Goal: Communication & Community: Answer question/provide support

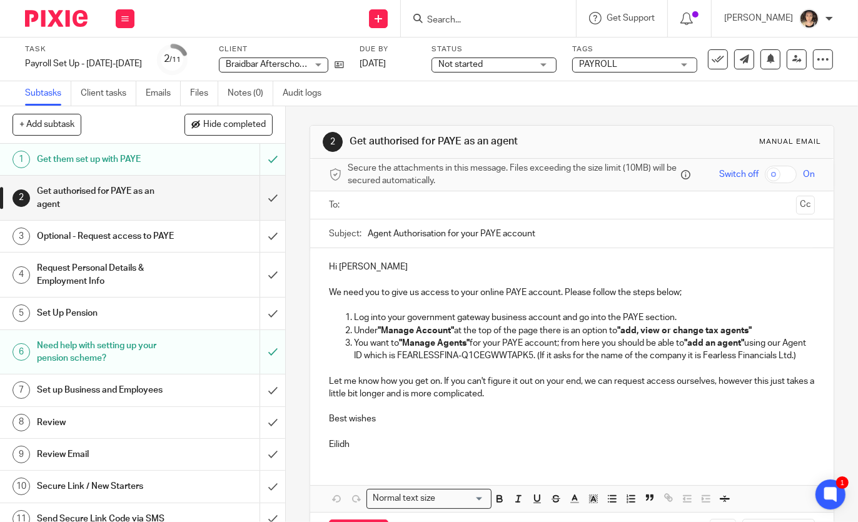
click at [358, 205] on input "text" at bounding box center [571, 205] width 438 height 14
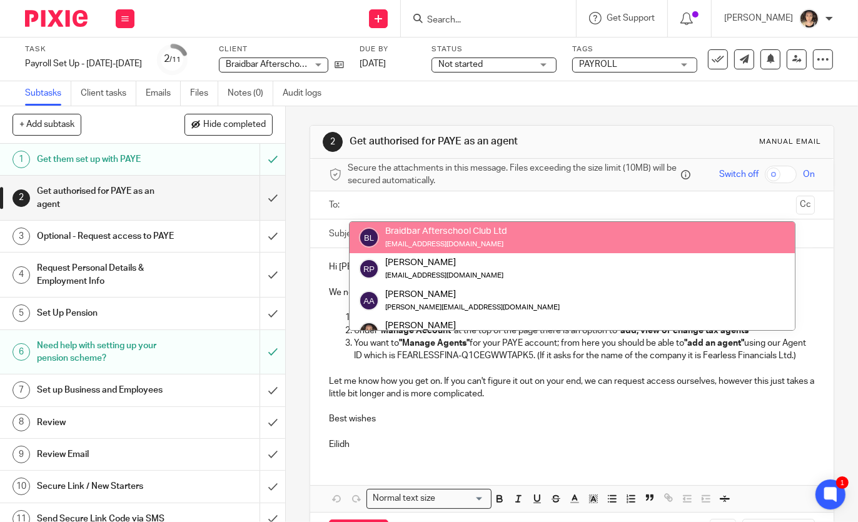
click at [365, 203] on input "text" at bounding box center [571, 205] width 438 height 14
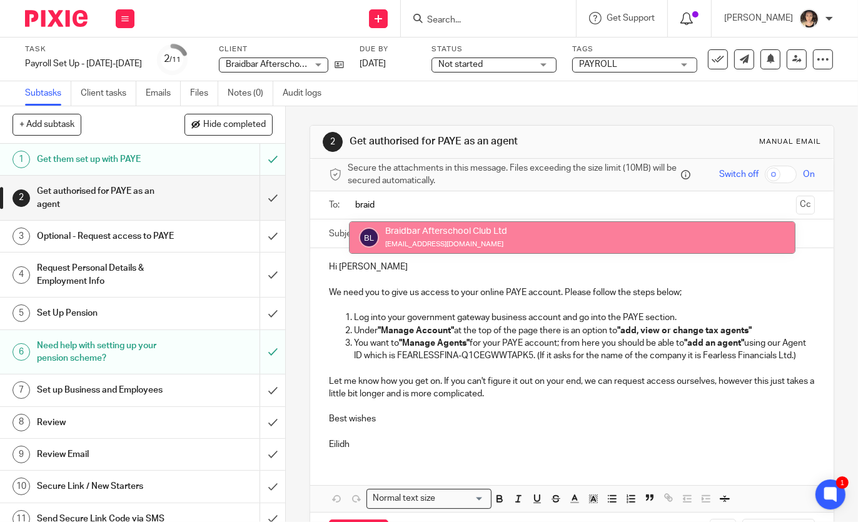
type input "braid"
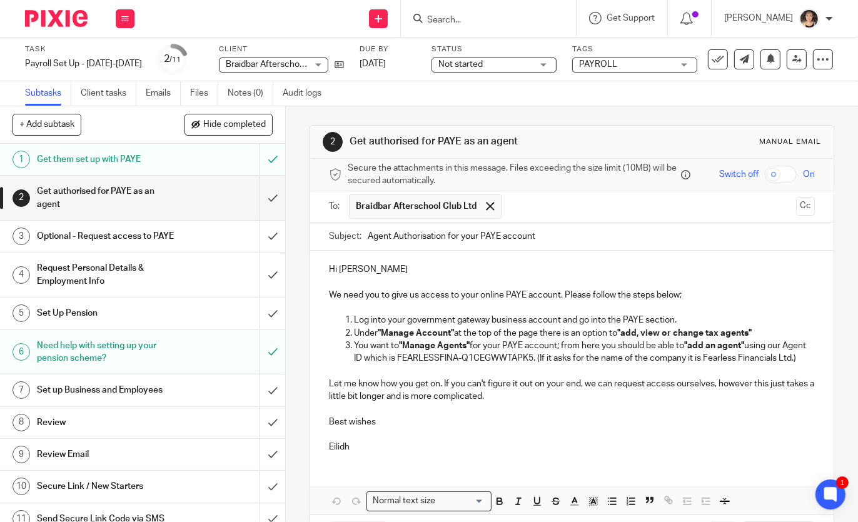
paste input "[EMAIL_ADDRESS][DOMAIN_NAME]"
type input "[EMAIL_ADDRESS][DOMAIN_NAME]"
click at [488, 204] on span at bounding box center [490, 206] width 8 height 8
click at [810, 207] on button "Cc" at bounding box center [805, 206] width 19 height 19
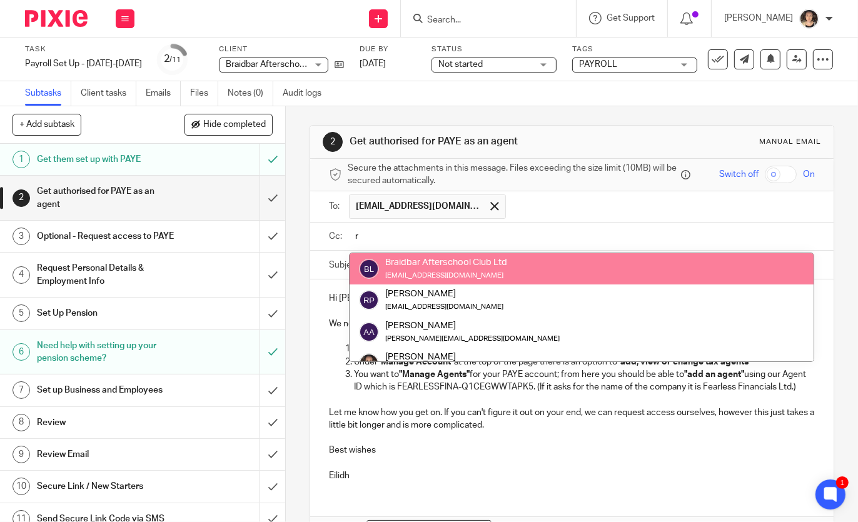
type input "r"
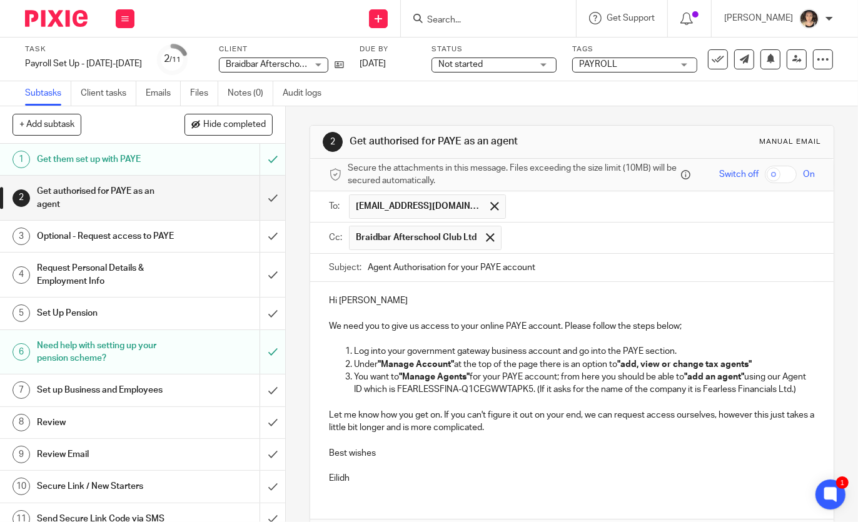
click at [374, 301] on p "Hi [PERSON_NAME]" at bounding box center [571, 301] width 485 height 13
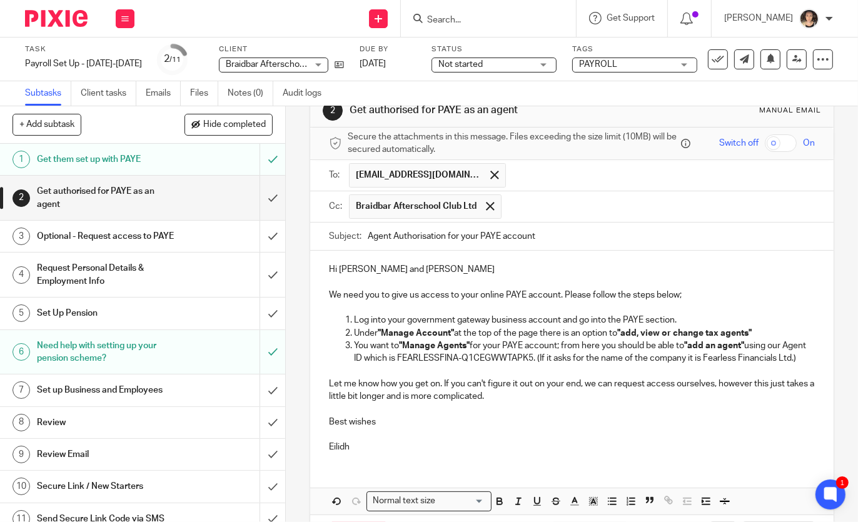
scroll to position [27, 0]
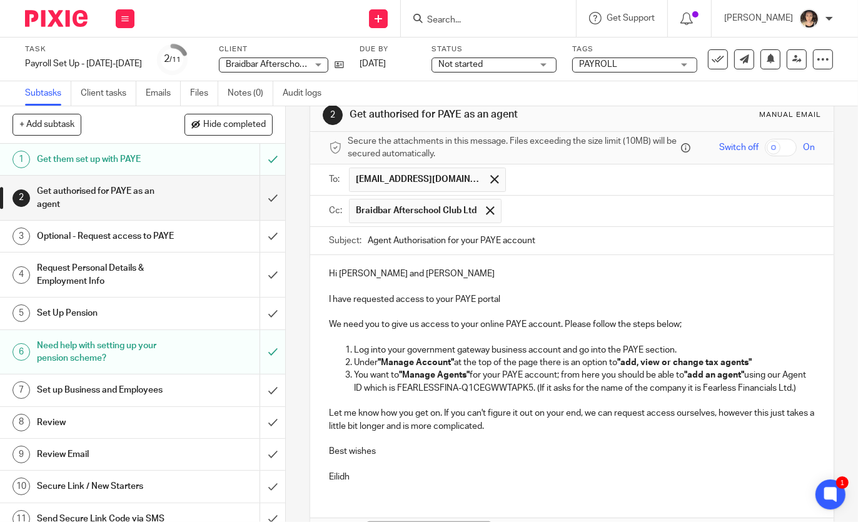
click at [396, 298] on p "I have requested access to your PAYE portal" at bounding box center [571, 299] width 485 height 13
click at [561, 293] on p "I have requested agent access to your PAYE portal" at bounding box center [571, 299] width 485 height 13
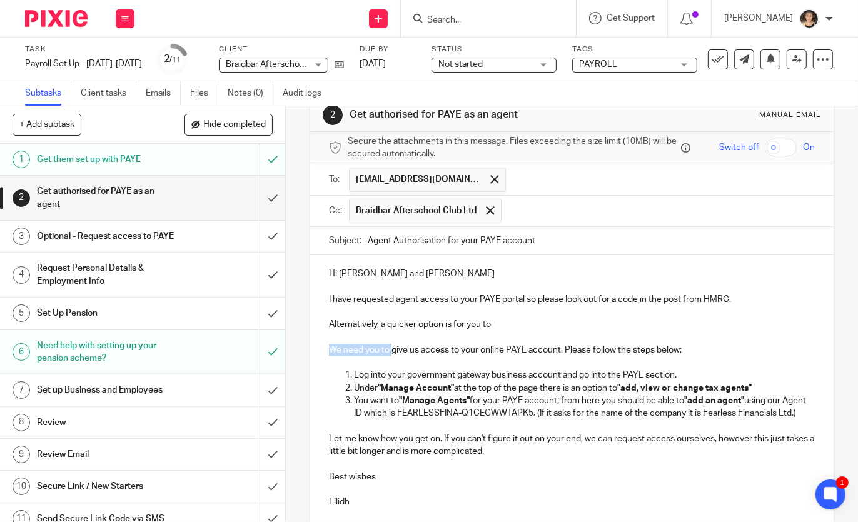
drag, startPoint x: 392, startPoint y: 345, endPoint x: 301, endPoint y: 345, distance: 91.3
click at [301, 345] on div "2 Get authorised for PAYE as an agent Manual email Secure the attachments in th…" at bounding box center [572, 314] width 572 height 416
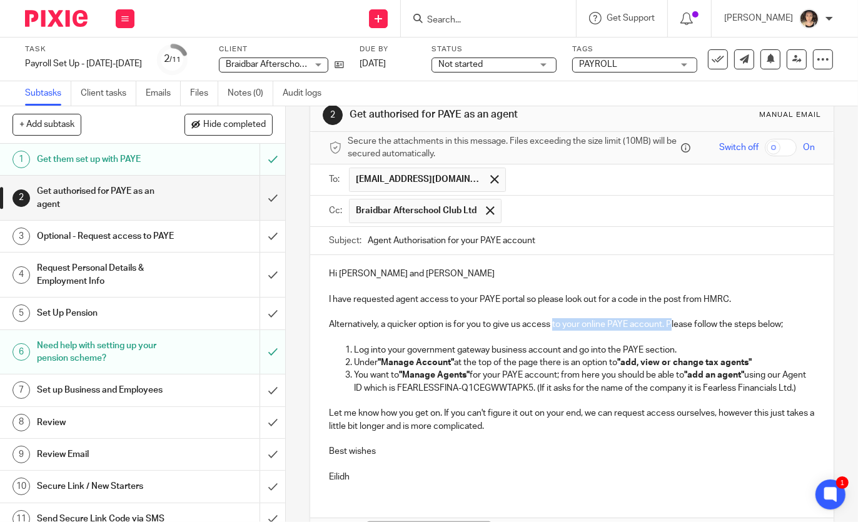
drag, startPoint x: 671, startPoint y: 322, endPoint x: 555, endPoint y: 323, distance: 116.3
click at [555, 323] on p "Alternatively, a quicker option is for you to give us access to your online PAY…" at bounding box center [571, 324] width 485 height 13
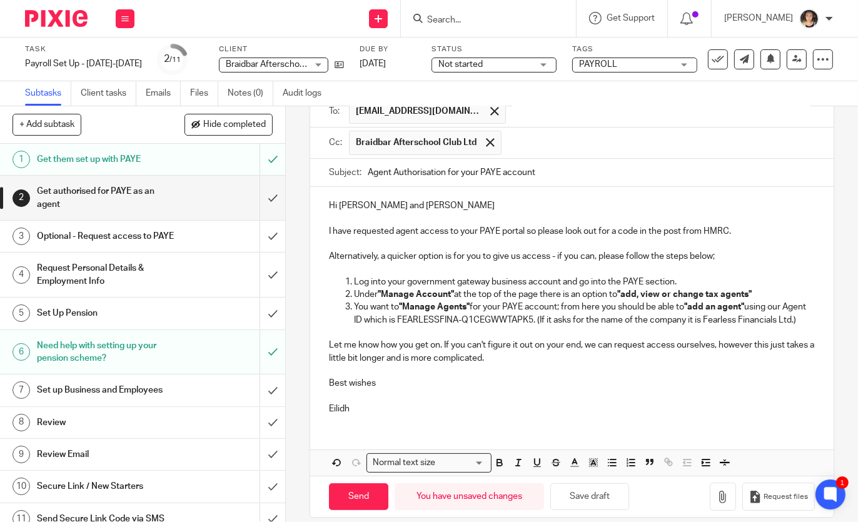
scroll to position [104, 0]
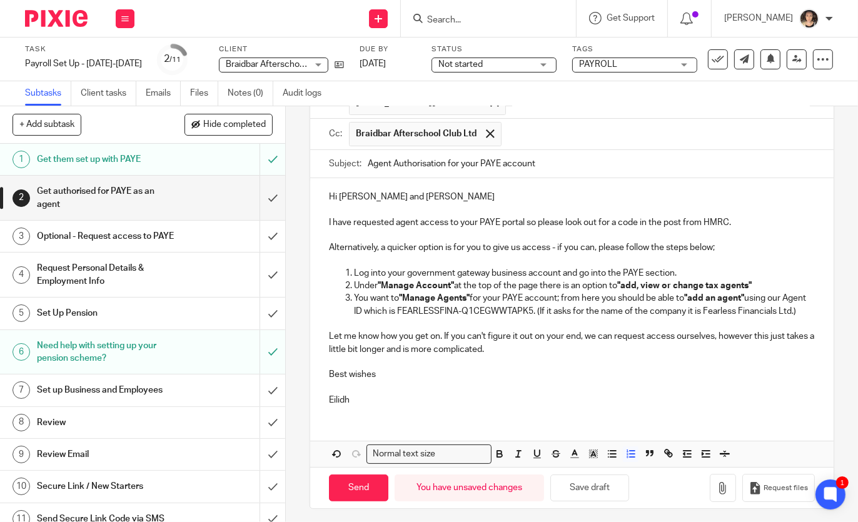
drag, startPoint x: 809, startPoint y: 308, endPoint x: 540, endPoint y: 311, distance: 268.3
click at [540, 311] on p "You want to "Manage Agents" for your PAYE account; from here you should be able…" at bounding box center [584, 305] width 460 height 26
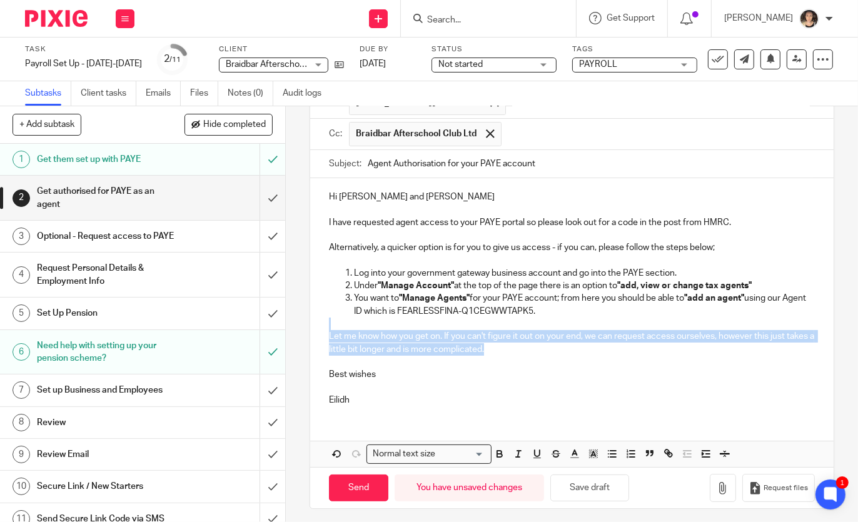
drag, startPoint x: 512, startPoint y: 350, endPoint x: 317, endPoint y: 326, distance: 196.0
click at [317, 326] on div "Hi [PERSON_NAME] and [PERSON_NAME] I have requested agent access to your PAYE p…" at bounding box center [571, 297] width 523 height 238
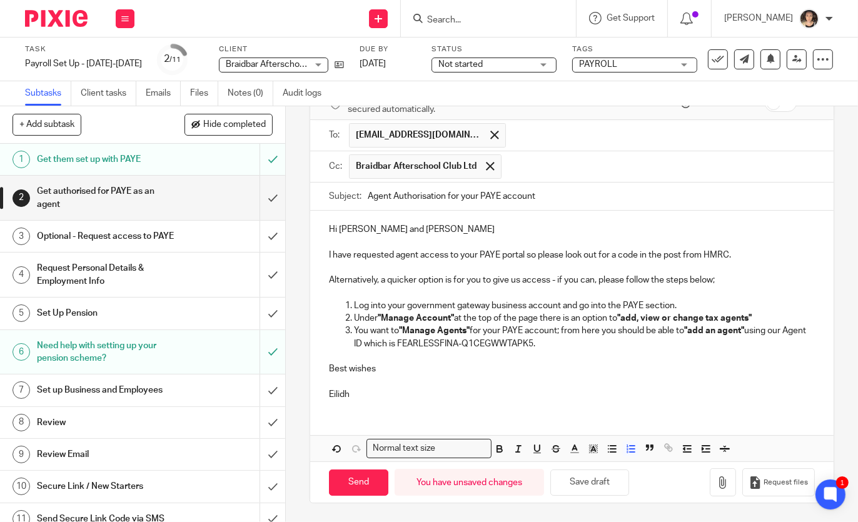
scroll to position [66, 0]
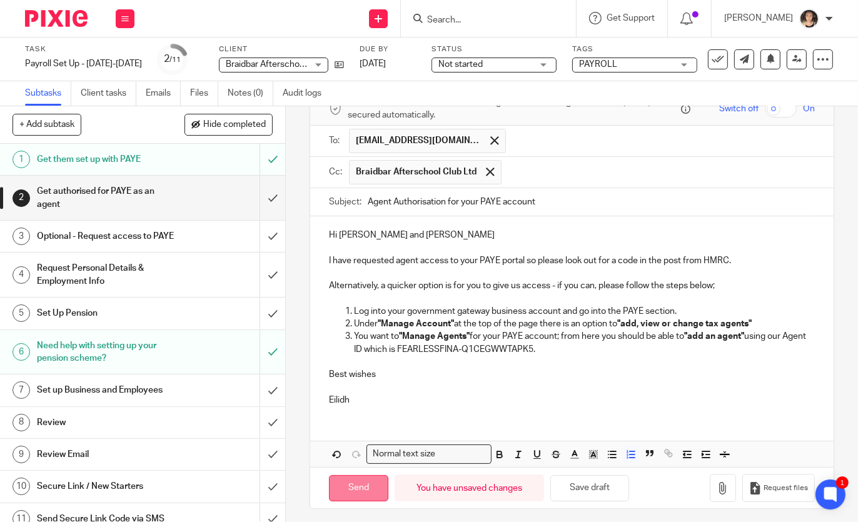
click at [352, 485] on input "Send" at bounding box center [358, 488] width 59 height 27
type input "Sent"
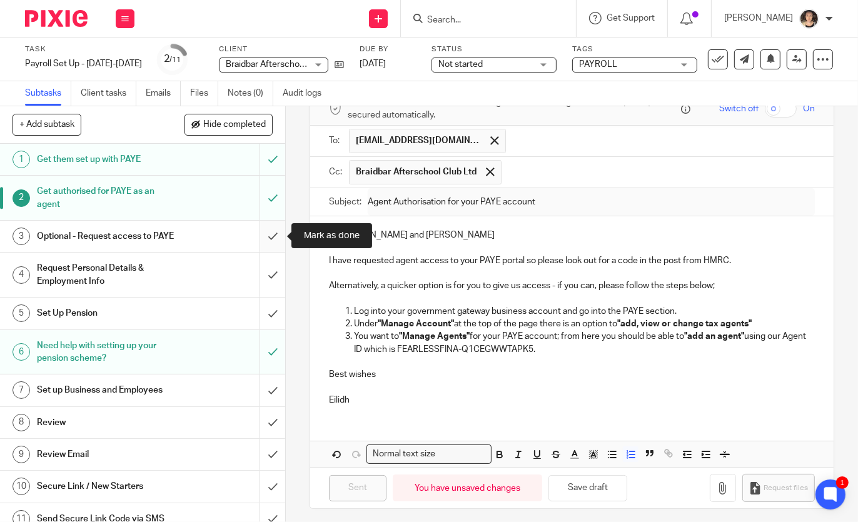
click at [276, 241] on input "submit" at bounding box center [142, 236] width 285 height 31
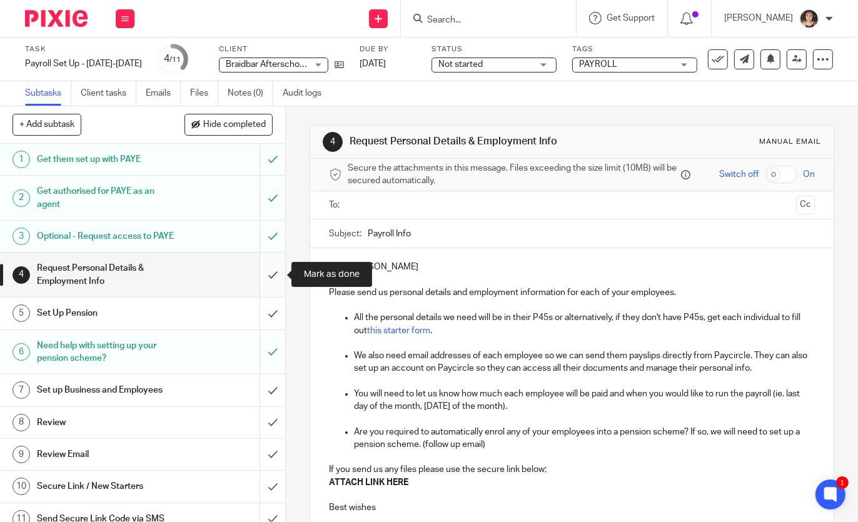
click at [279, 283] on input "submit" at bounding box center [142, 275] width 285 height 44
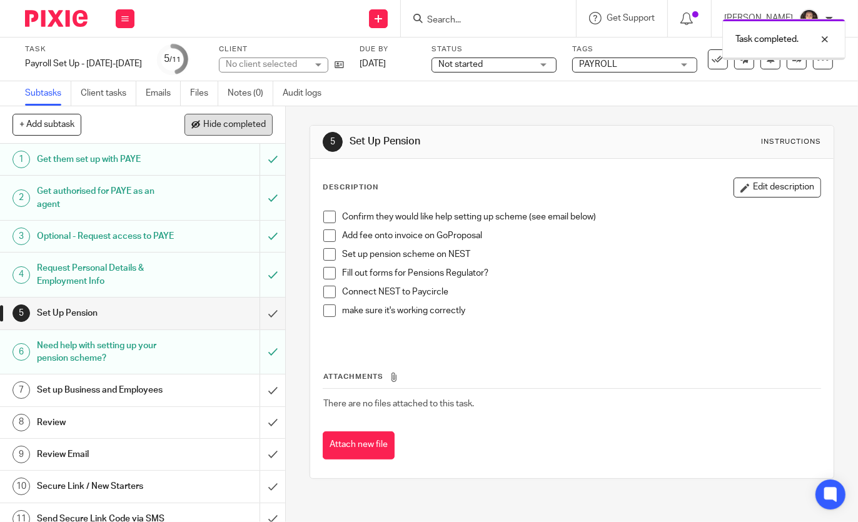
click at [221, 122] on span "Hide completed" at bounding box center [234, 125] width 63 height 10
